Goal: Information Seeking & Learning: Learn about a topic

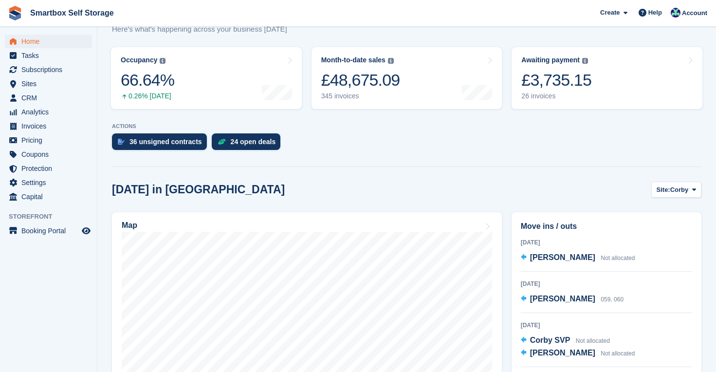
scroll to position [98, 0]
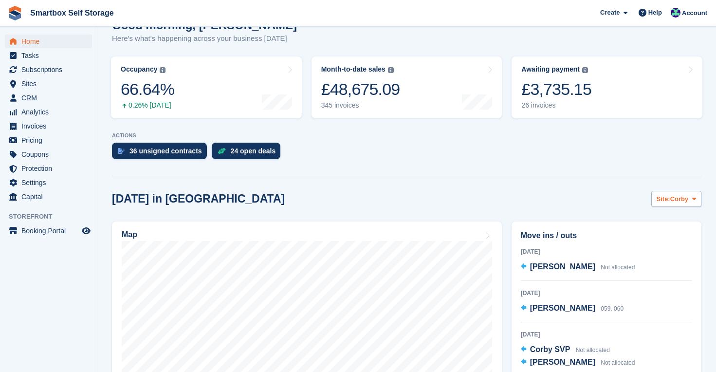
click at [681, 204] on button "Site: Corby" at bounding box center [676, 199] width 50 height 16
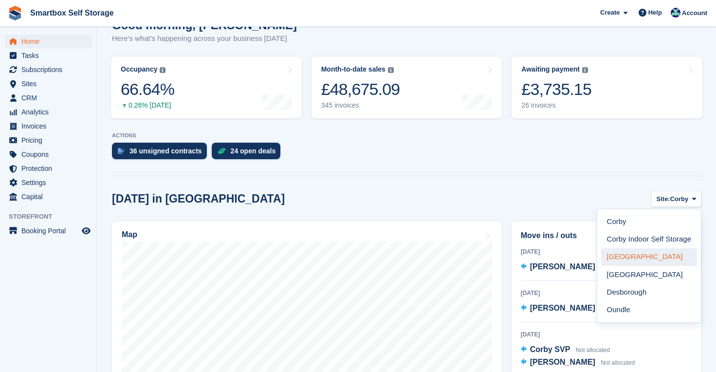
click at [651, 257] on link "[GEOGRAPHIC_DATA]" at bounding box center [649, 257] width 96 height 18
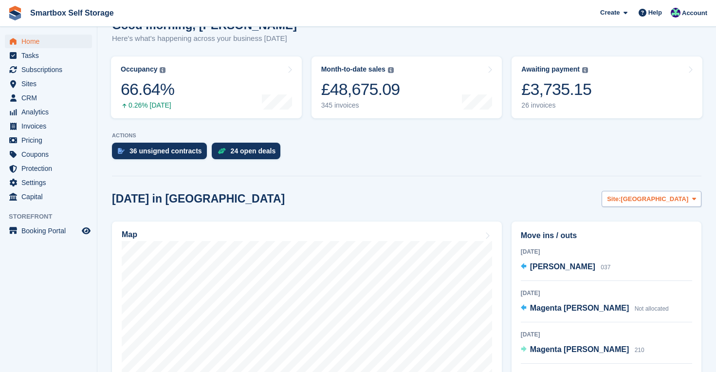
click at [668, 195] on span "[GEOGRAPHIC_DATA]" at bounding box center [654, 199] width 68 height 10
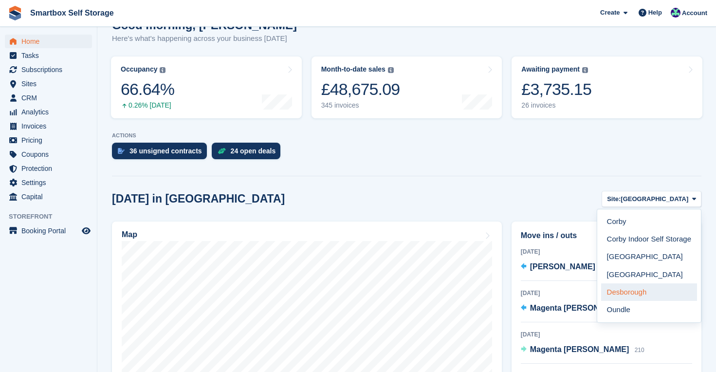
click at [653, 291] on link "Desborough" at bounding box center [649, 292] width 96 height 18
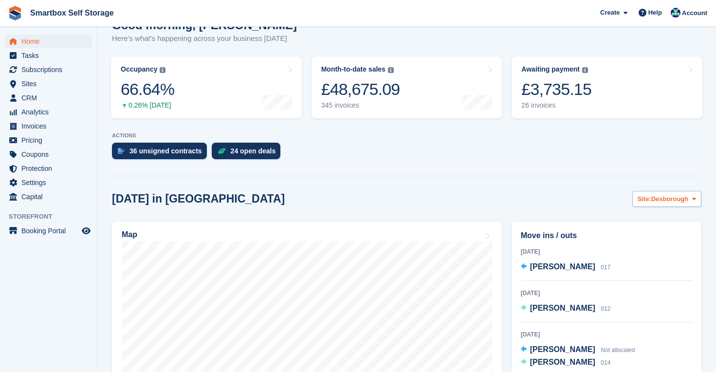
click at [679, 196] on span "Desborough" at bounding box center [669, 199] width 37 height 10
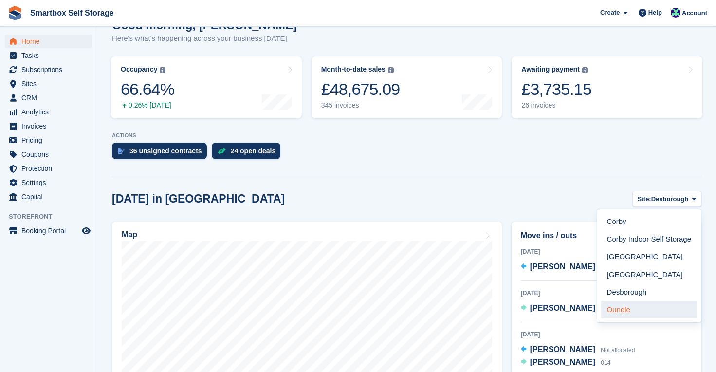
click at [649, 307] on link "Oundle" at bounding box center [649, 310] width 96 height 18
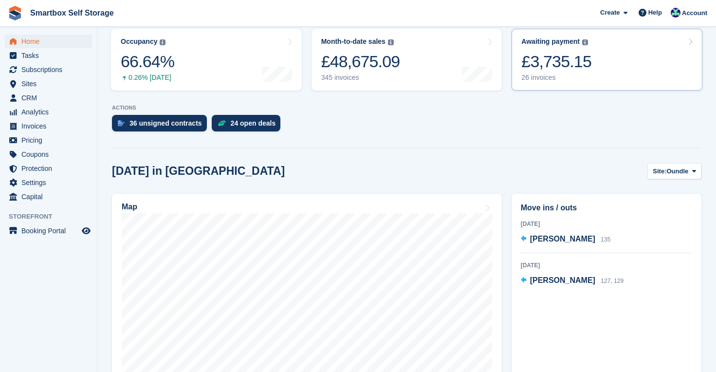
scroll to position [161, 0]
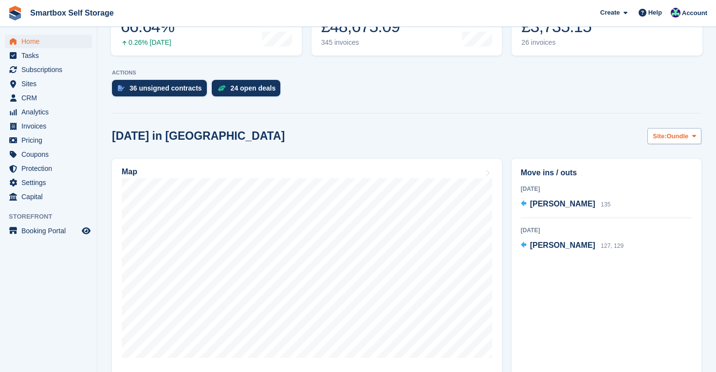
click at [662, 139] on span "Site:" at bounding box center [659, 136] width 14 height 10
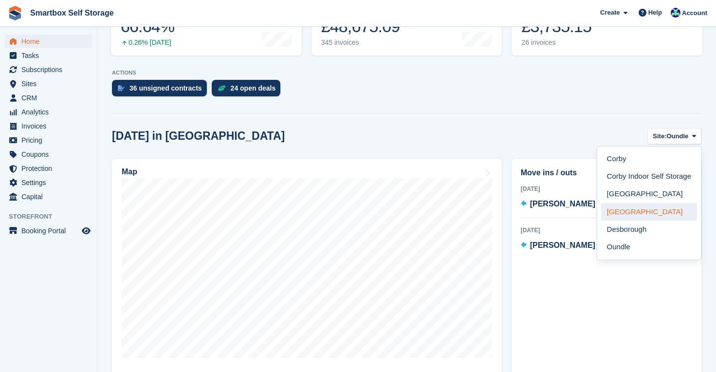
click at [633, 216] on link "[GEOGRAPHIC_DATA]" at bounding box center [649, 212] width 96 height 18
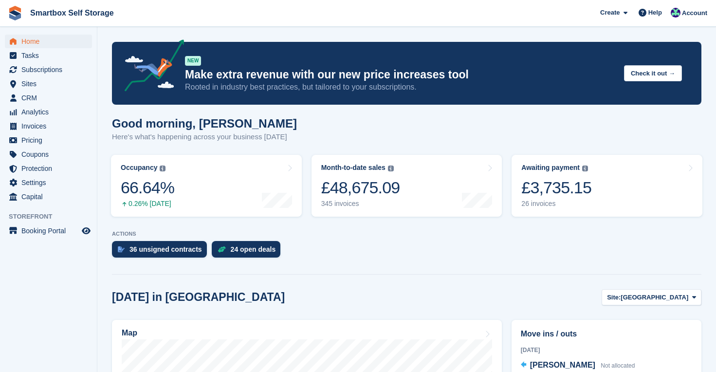
scroll to position [0, 0]
click at [38, 36] on span "Home" at bounding box center [50, 42] width 58 height 14
click at [37, 112] on span "Analytics" at bounding box center [50, 112] width 58 height 14
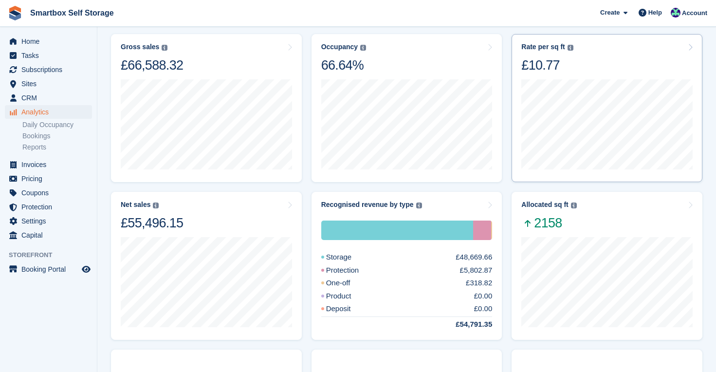
scroll to position [79, 0]
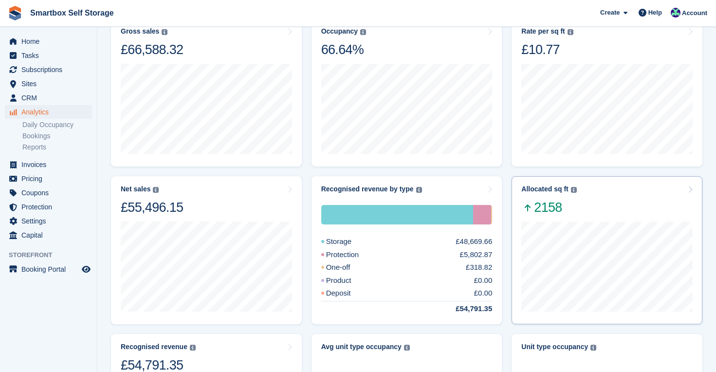
click at [624, 211] on div "Allocated sq ft The total change in allocated area from the beginning to the en…" at bounding box center [606, 200] width 171 height 31
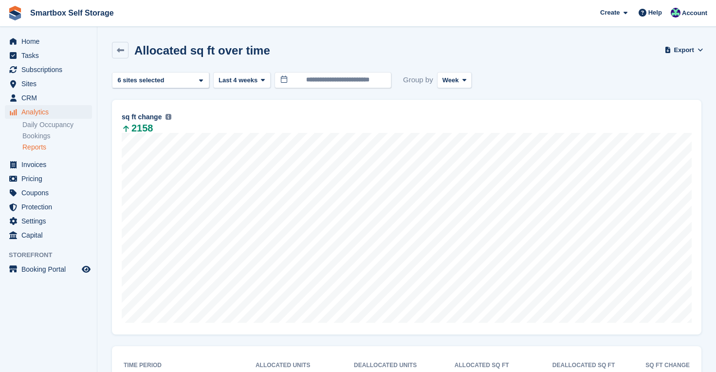
click at [468, 80] on span at bounding box center [464, 80] width 8 height 8
click at [467, 141] on link "Month" at bounding box center [483, 138] width 85 height 18
click at [257, 78] on span "Last 4 weeks" at bounding box center [237, 80] width 39 height 10
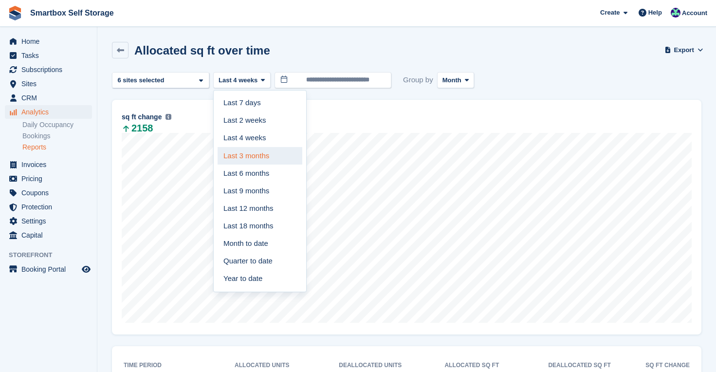
click at [253, 154] on link "Last 3 months" at bounding box center [259, 156] width 85 height 18
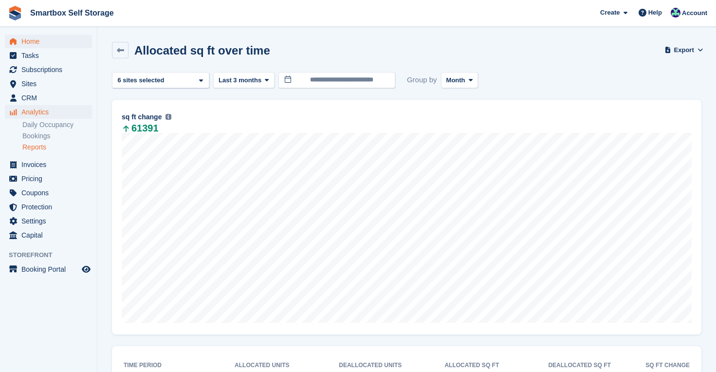
click at [32, 39] on span "Home" at bounding box center [50, 42] width 58 height 14
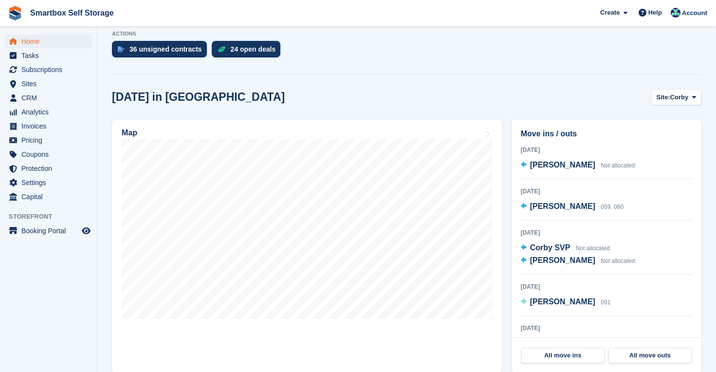
scroll to position [206, 0]
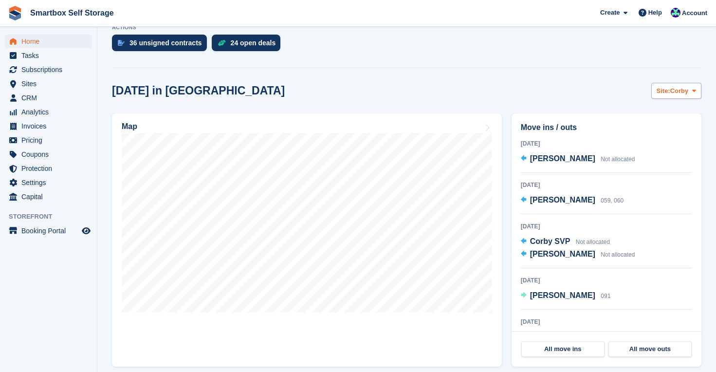
click at [693, 90] on icon at bounding box center [694, 91] width 4 height 6
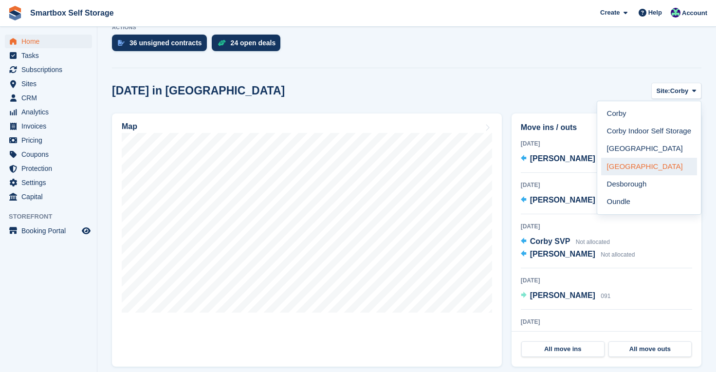
click at [613, 162] on link "[GEOGRAPHIC_DATA]" at bounding box center [649, 167] width 96 height 18
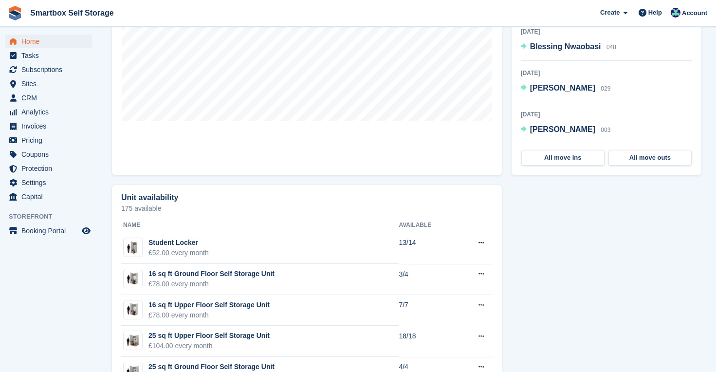
scroll to position [192, 0]
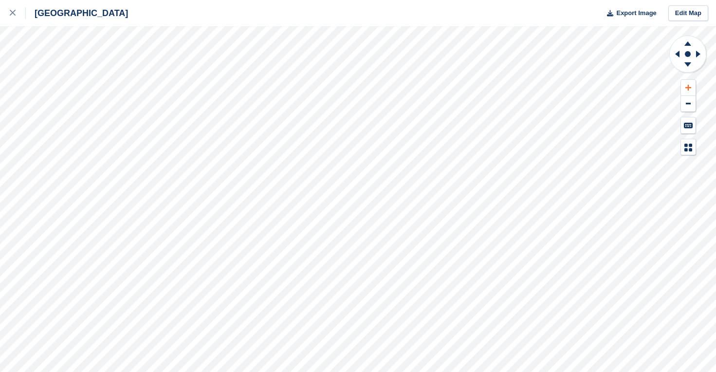
click at [694, 86] on button at bounding box center [688, 88] width 15 height 16
click at [693, 86] on button at bounding box center [688, 88] width 15 height 16
click at [14, 11] on icon at bounding box center [13, 13] width 6 height 6
